Goal: Find specific page/section: Find specific page/section

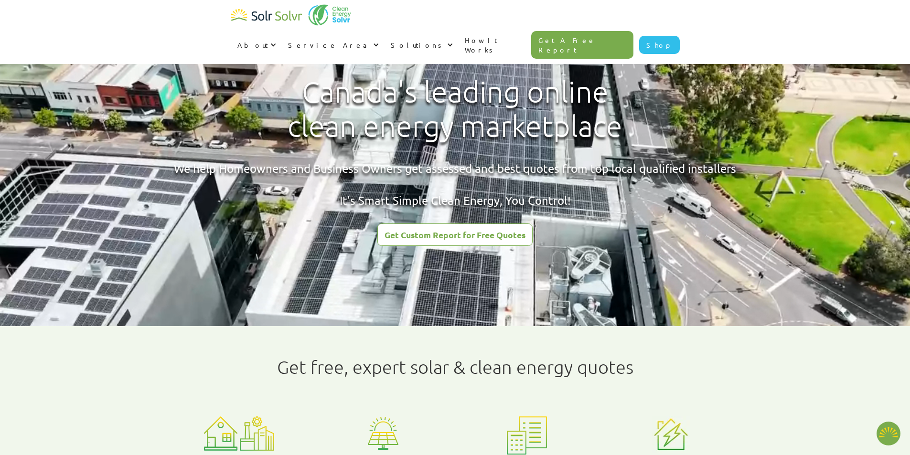
type textarea "x"
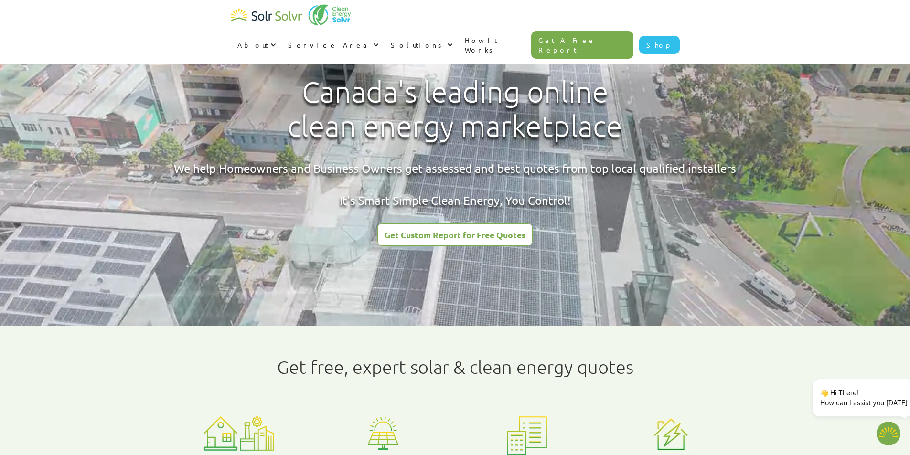
radio input "true"
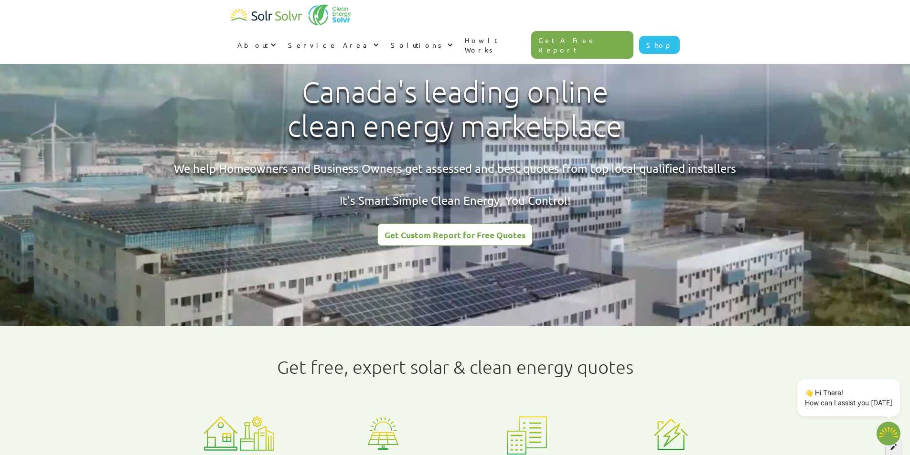
click at [891, 450] on div at bounding box center [892, 444] width 33 height 21
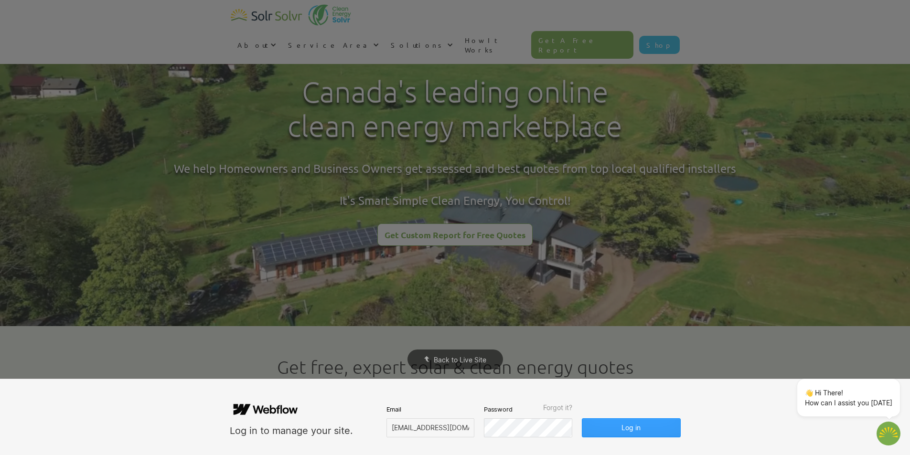
click at [646, 424] on button "Log in" at bounding box center [631, 427] width 98 height 19
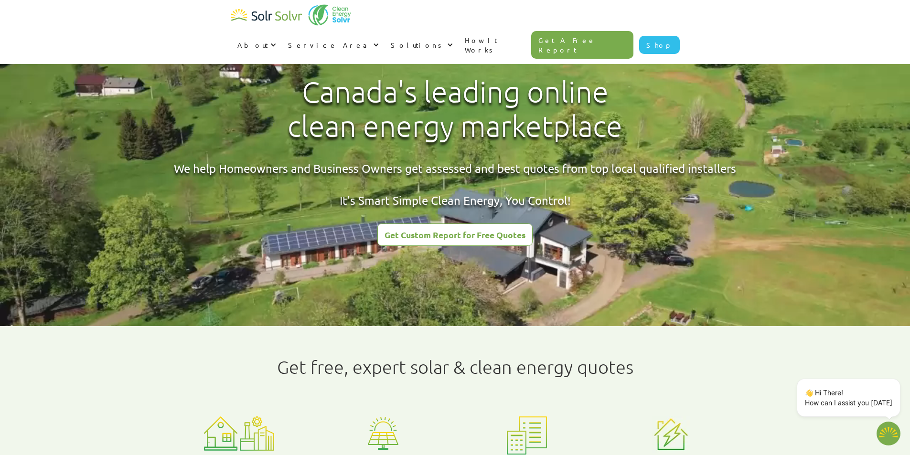
type textarea "x"
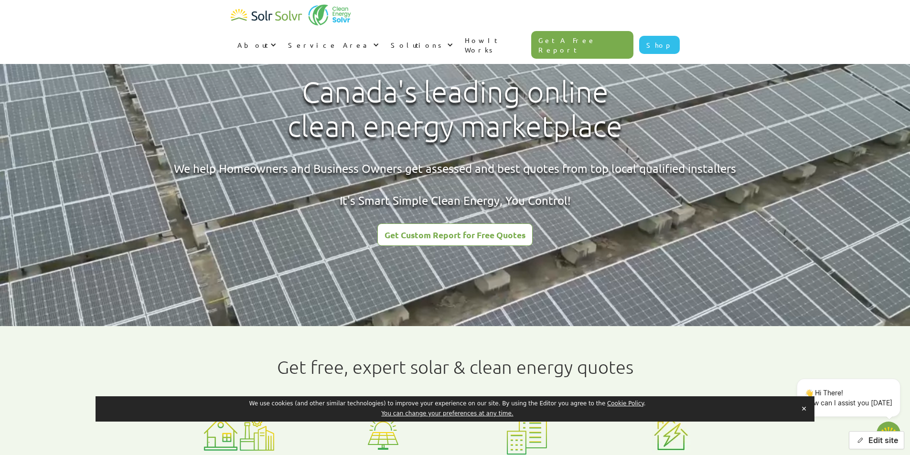
click at [860, 438] on icon "button" at bounding box center [859, 440] width 7 height 7
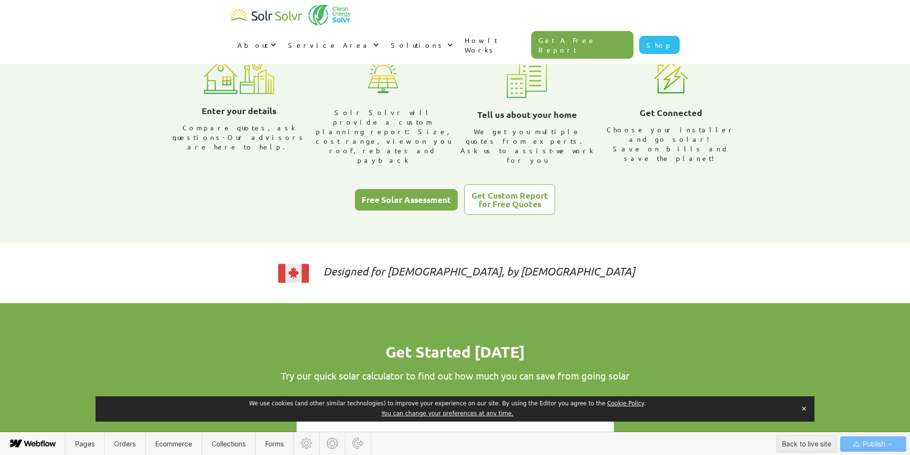
scroll to position [424, 0]
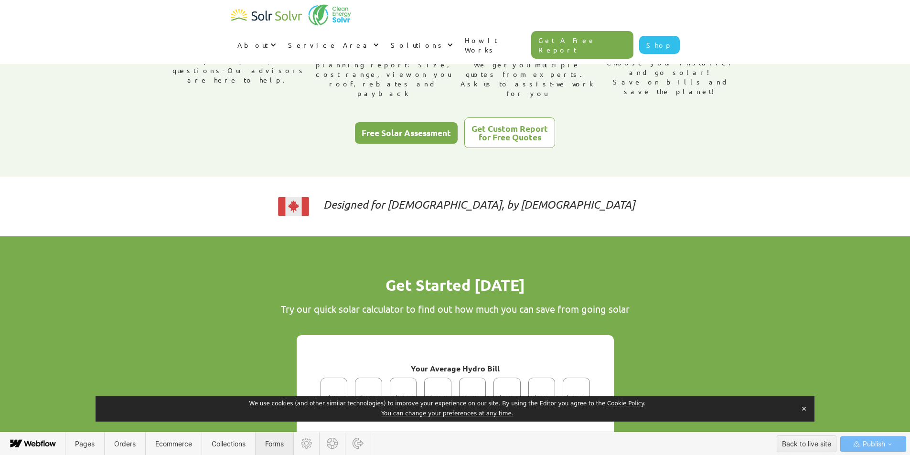
click at [274, 441] on span "Forms" at bounding box center [274, 444] width 19 height 8
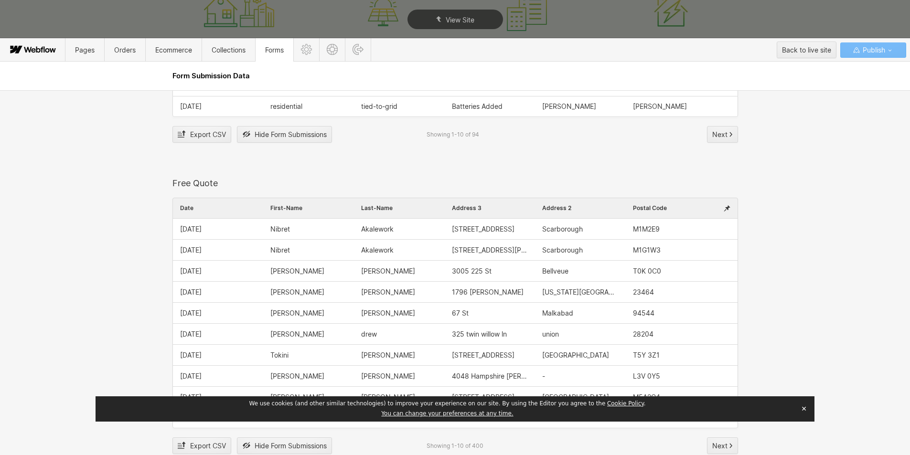
scroll to position [1242, 0]
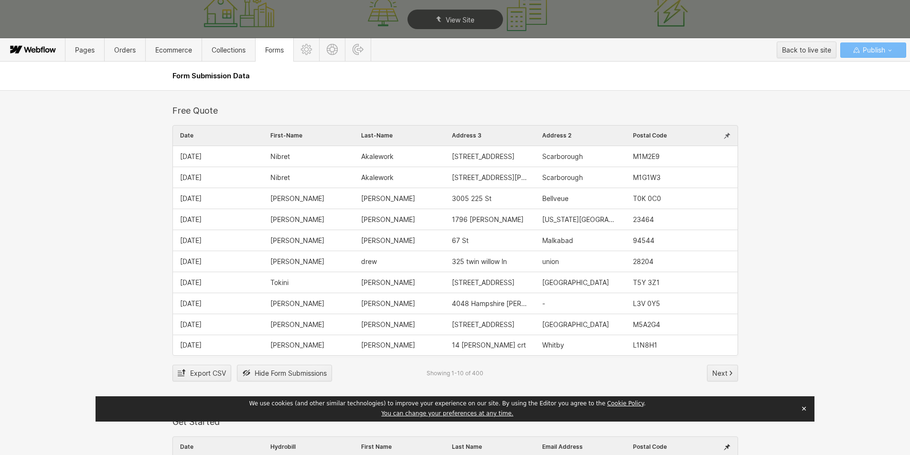
click at [719, 134] on div at bounding box center [726, 136] width 21 height 20
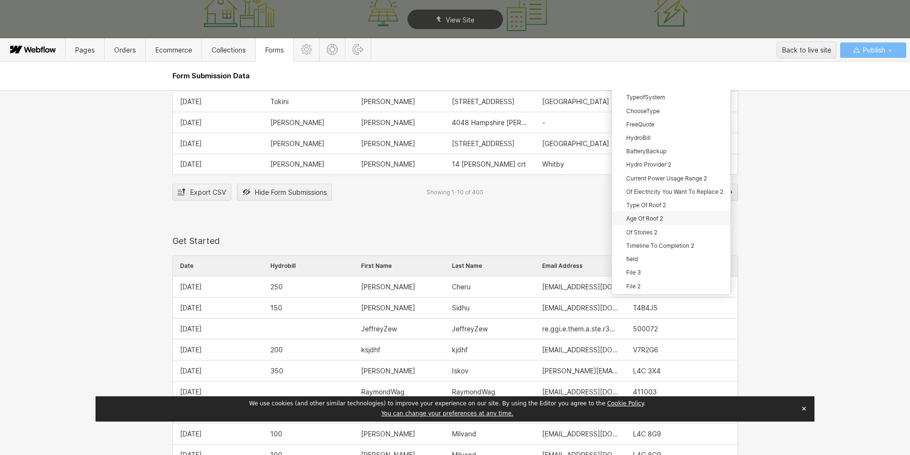
scroll to position [1433, 0]
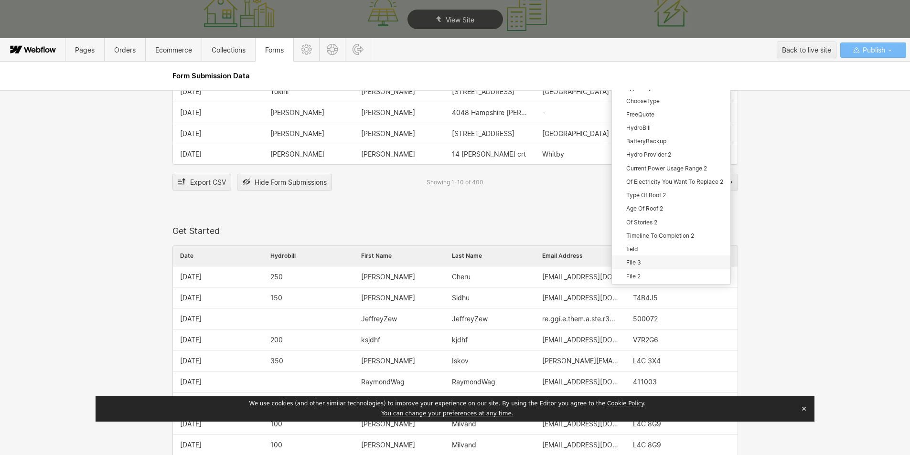
click at [641, 265] on div "File 3" at bounding box center [671, 261] width 118 height 13
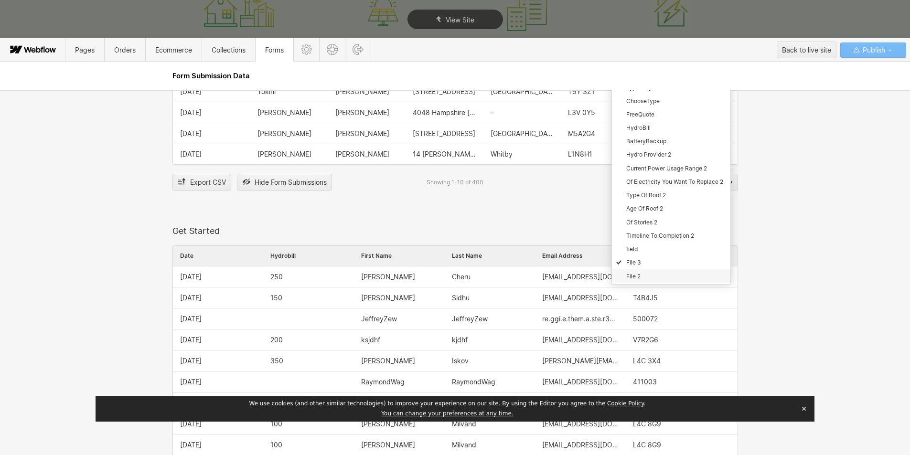
click at [639, 275] on div "File 2" at bounding box center [671, 275] width 118 height 13
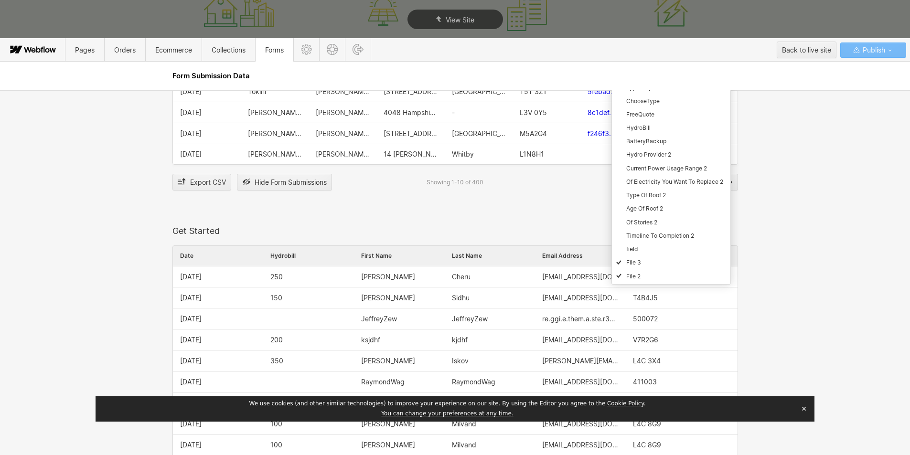
click at [777, 222] on div at bounding box center [675, 120] width 222 height 423
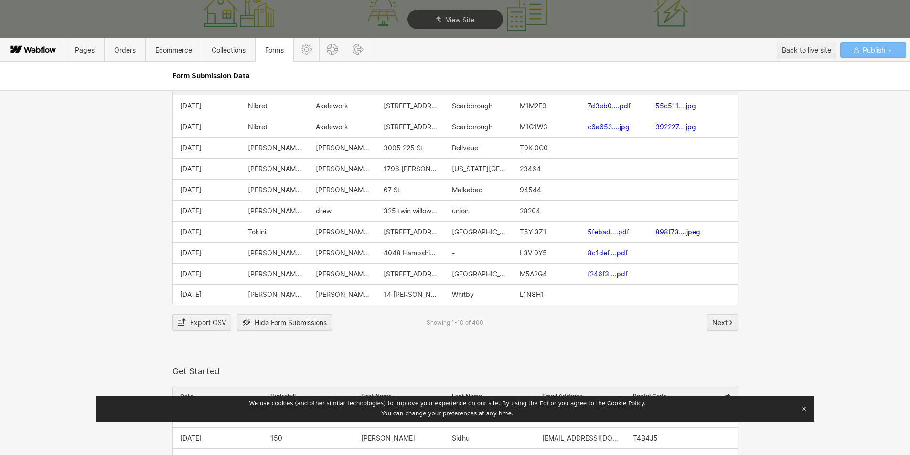
scroll to position [1242, 0]
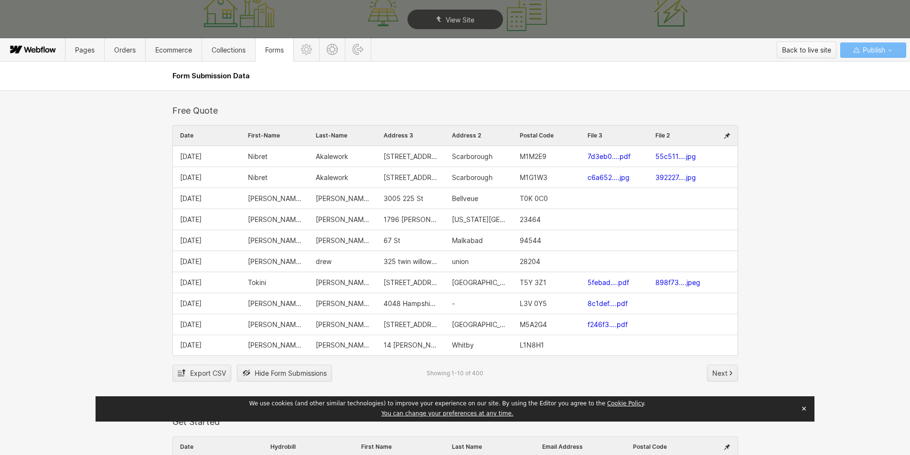
click at [784, 57] on div "Back to live site" at bounding box center [806, 50] width 49 height 14
type textarea "x"
